Goal: Find specific page/section: Find specific page/section

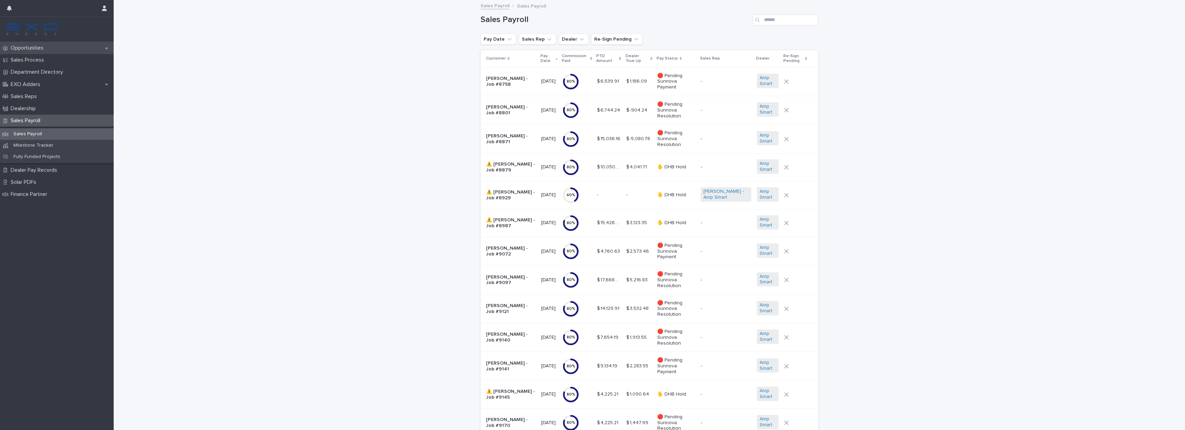
scroll to position [365, 0]
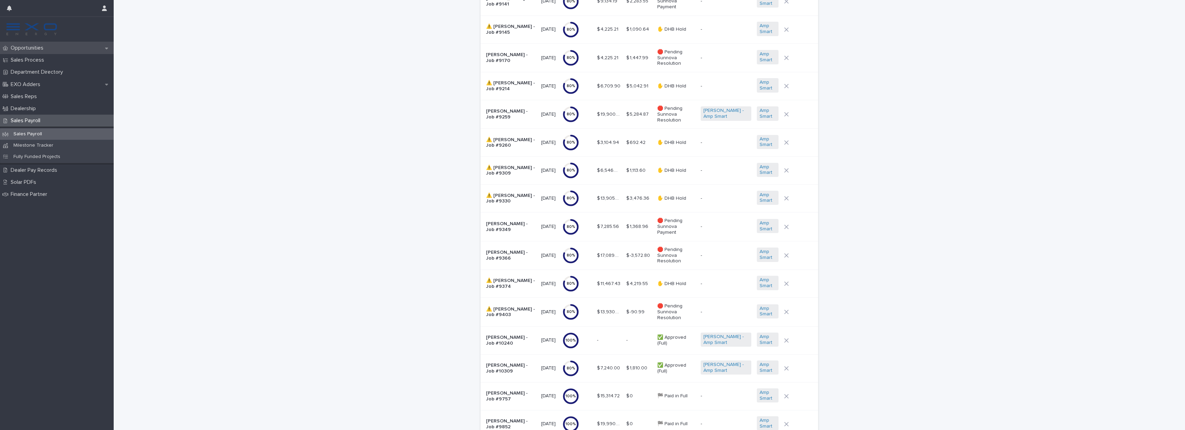
click at [42, 49] on p "Opportunities" at bounding box center [28, 48] width 41 height 7
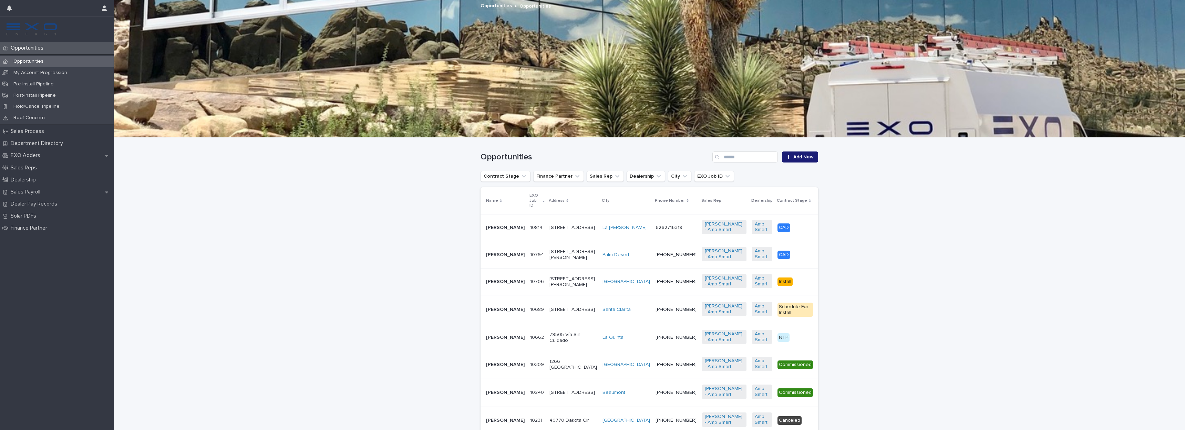
click at [497, 229] on p "[PERSON_NAME]" at bounding box center [505, 228] width 39 height 6
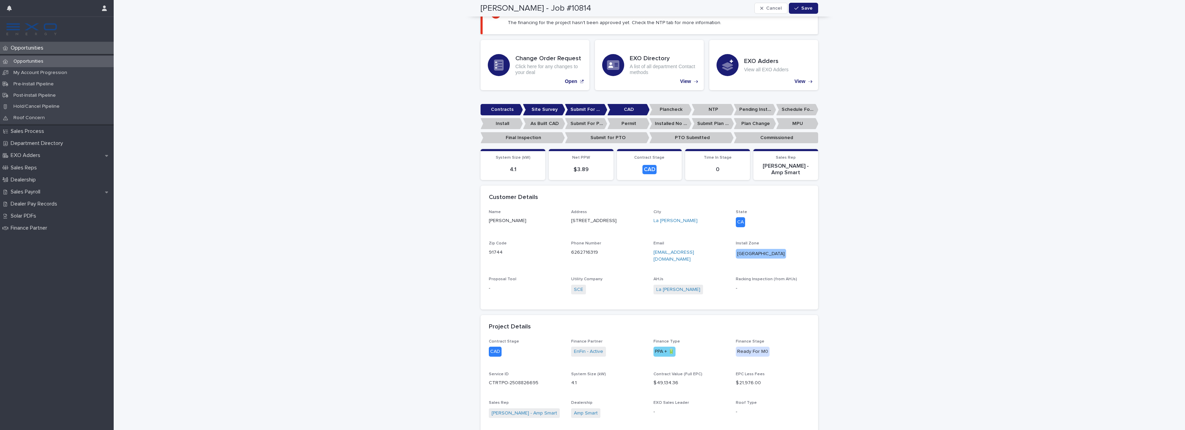
scroll to position [105, 0]
